Goal: Information Seeking & Learning: Learn about a topic

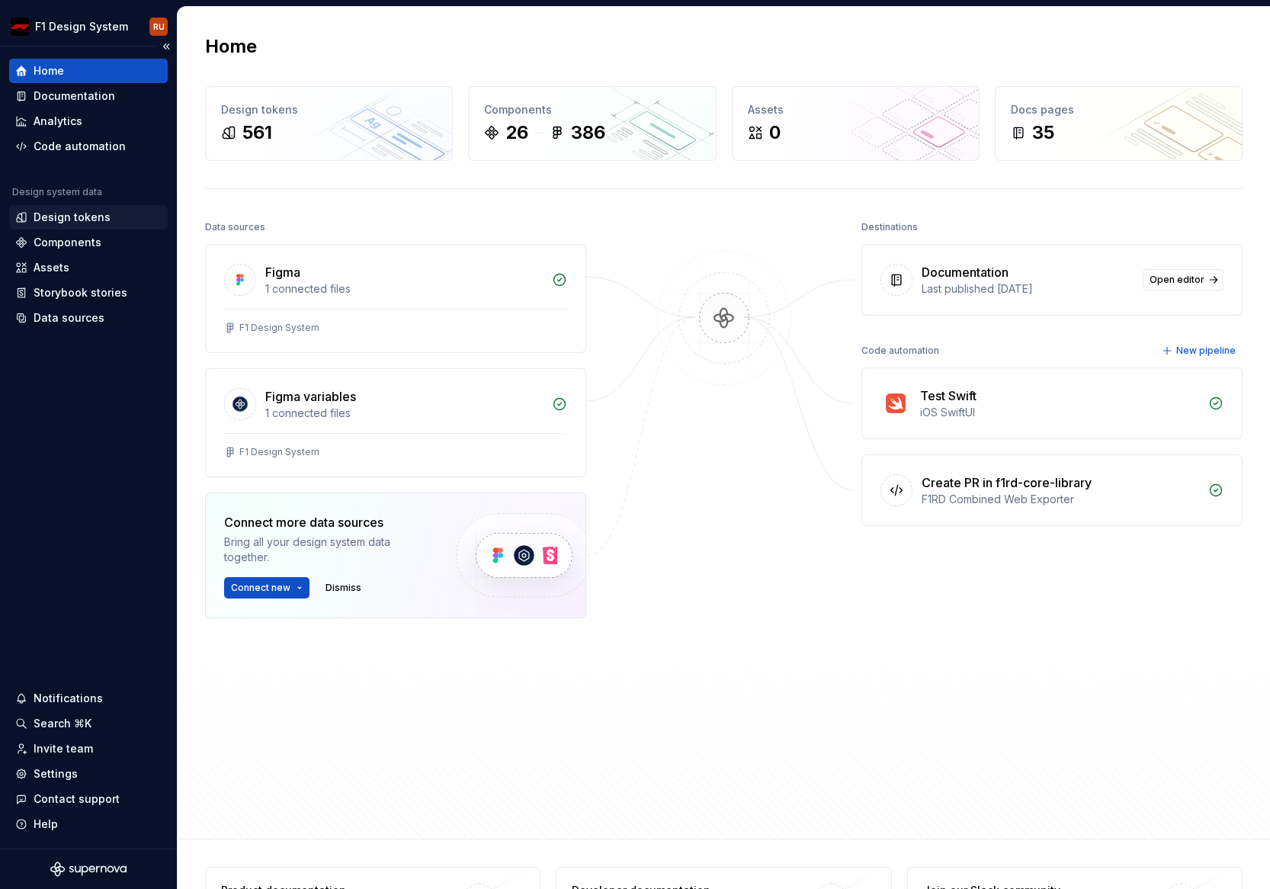
click at [72, 218] on div "Design tokens" at bounding box center [72, 217] width 77 height 15
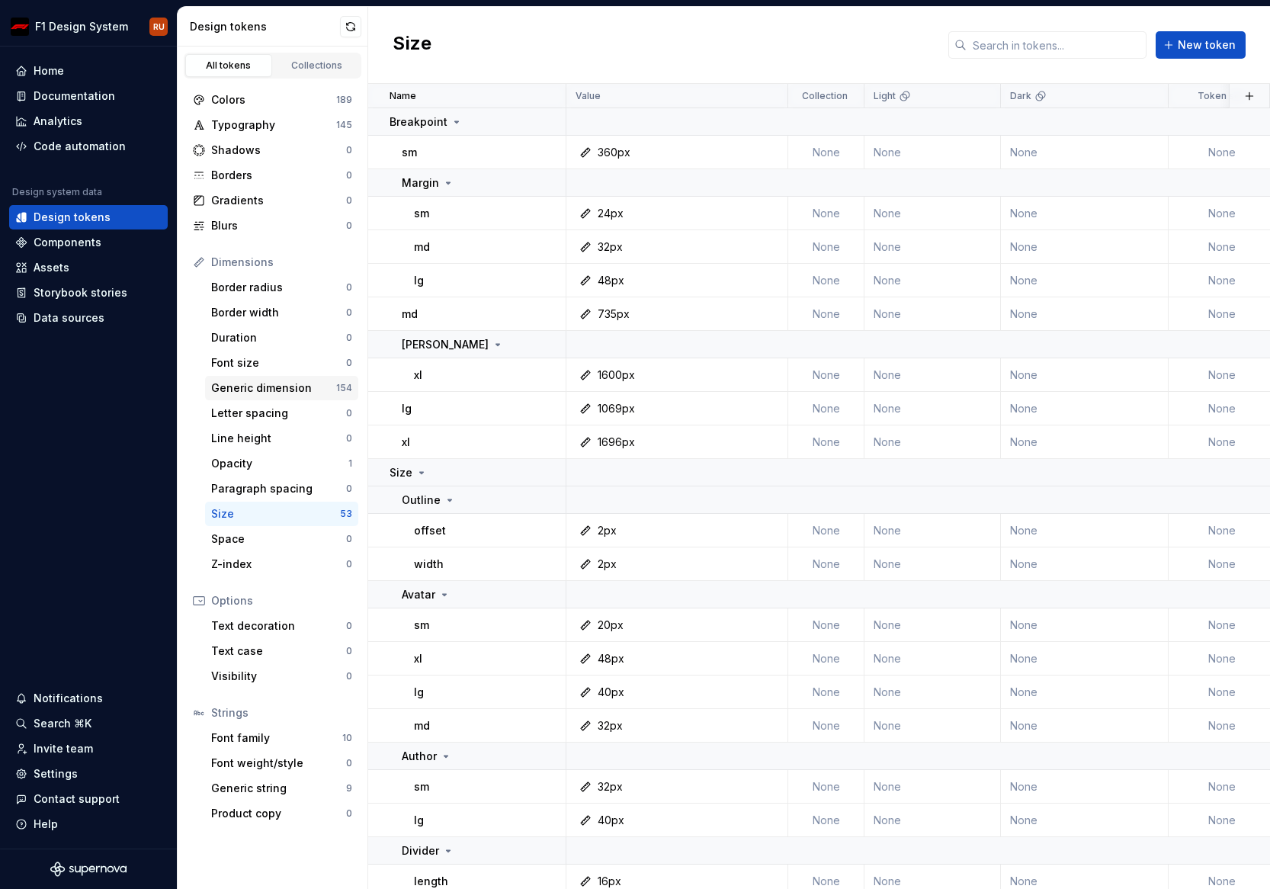
click at [264, 386] on div "Generic dimension" at bounding box center [273, 387] width 125 height 15
